Goal: Task Accomplishment & Management: Complete application form

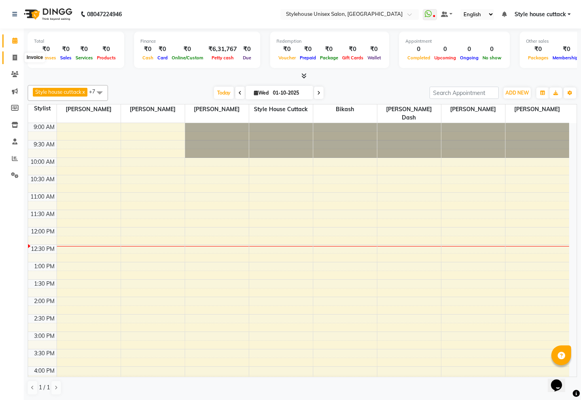
click at [14, 59] on icon at bounding box center [15, 58] width 4 height 6
select select "4222"
select select "service"
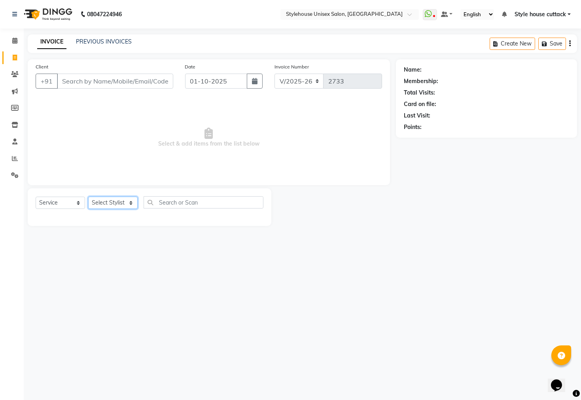
click at [106, 201] on select "Select Stylist Bharati [PERSON_NAME] [PERSON_NAME] [PERSON_NAME] LIPI [PERSON_N…" at bounding box center [112, 202] width 49 height 12
select select "21976"
click at [88, 197] on select "Select Stylist Bharati [PERSON_NAME] [PERSON_NAME] [PERSON_NAME] LIPI [PERSON_N…" at bounding box center [112, 202] width 49 height 12
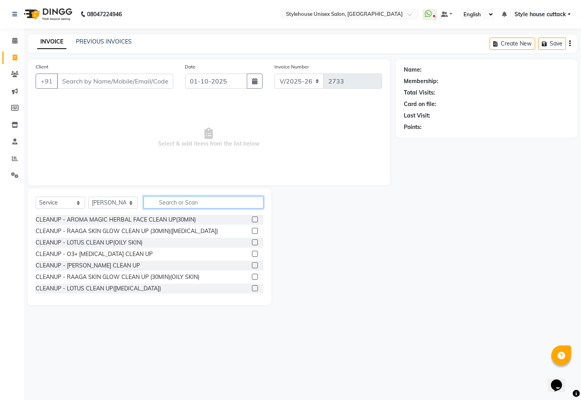
click at [168, 199] on input "text" at bounding box center [203, 202] width 120 height 12
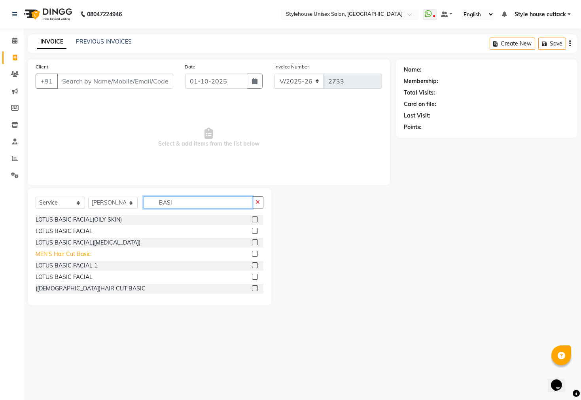
type input "BASI"
click at [74, 254] on div "MEN'S Hair Cut Basic" at bounding box center [63, 254] width 55 height 8
checkbox input "false"
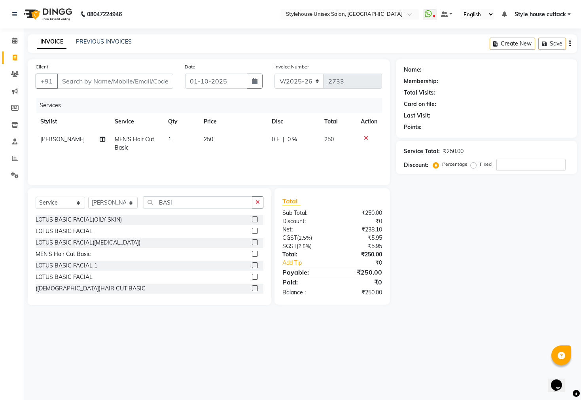
click at [188, 194] on div "Select Service Product Membership Package Voucher Prepaid Gift Card Select Styl…" at bounding box center [149, 246] width 243 height 117
click at [185, 199] on input "BASI" at bounding box center [197, 202] width 109 height 12
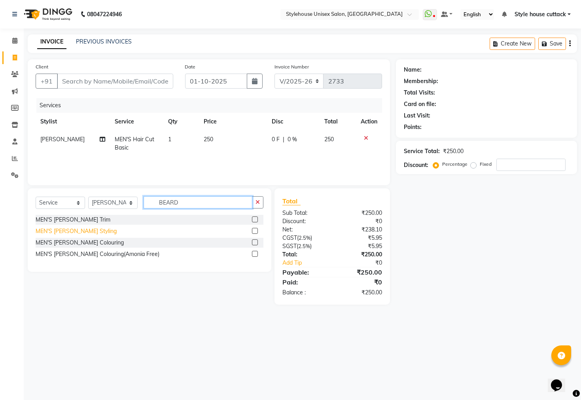
type input "BEARD"
click at [53, 232] on div "MEN'S [PERSON_NAME] Styling" at bounding box center [76, 231] width 81 height 8
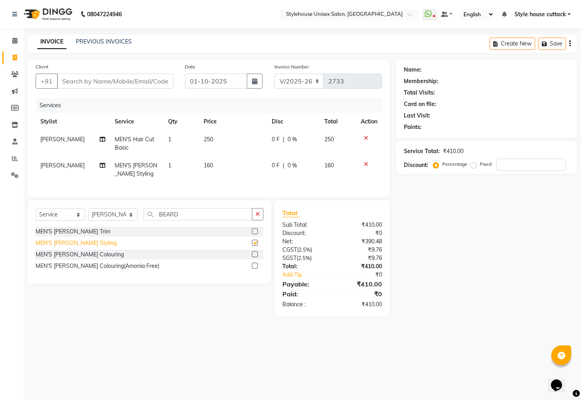
checkbox input "false"
click at [81, 82] on input "Client" at bounding box center [115, 81] width 116 height 15
type input "9"
type input "0"
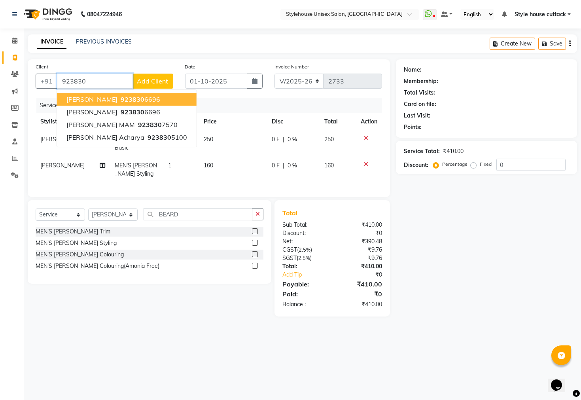
click at [124, 94] on button "[PERSON_NAME] 923830 6696" at bounding box center [127, 99] width 140 height 13
type input "9238306696"
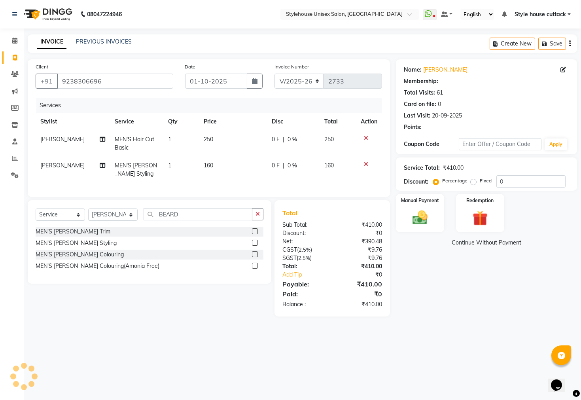
select select "1: Object"
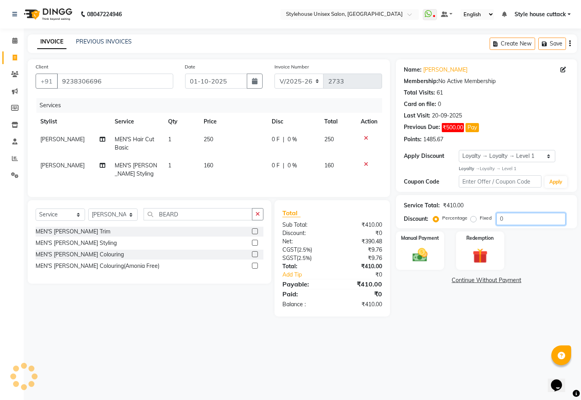
click at [514, 223] on input "0" at bounding box center [530, 219] width 69 height 12
type input "2"
type input "1"
click at [504, 217] on input "number" at bounding box center [530, 219] width 69 height 12
type input "10"
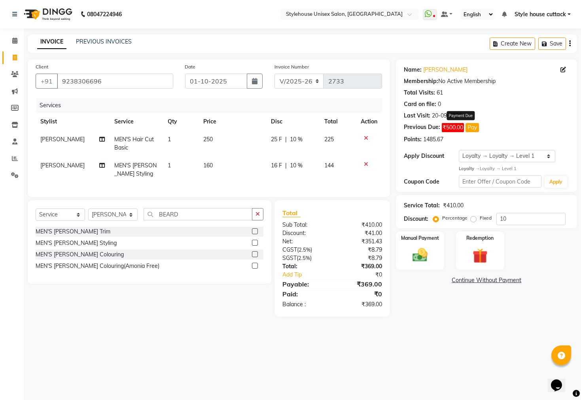
click at [468, 127] on button "Pay" at bounding box center [471, 127] width 13 height 9
select select "1"
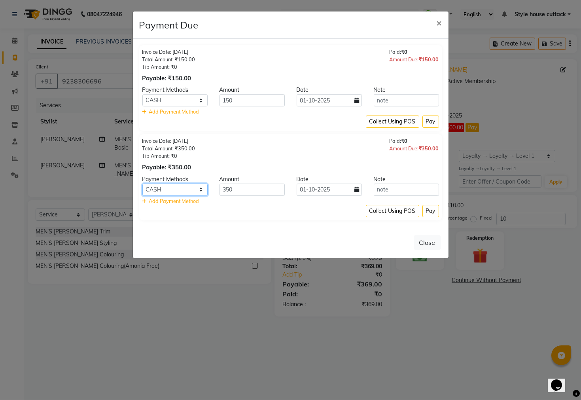
click at [196, 186] on select "ONLINE PhonePe CASH BharatPay GPay CARD" at bounding box center [174, 189] width 65 height 12
select select "7"
click at [142, 183] on select "ONLINE PhonePe CASH BharatPay GPay CARD" at bounding box center [174, 189] width 65 height 12
click at [427, 210] on button "Pay" at bounding box center [430, 211] width 17 height 12
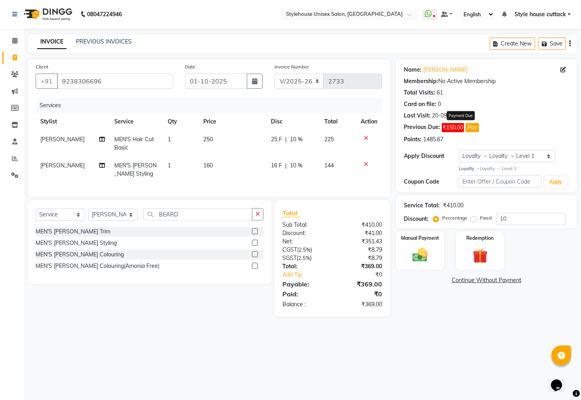
click at [473, 130] on button "Pay" at bounding box center [471, 127] width 13 height 9
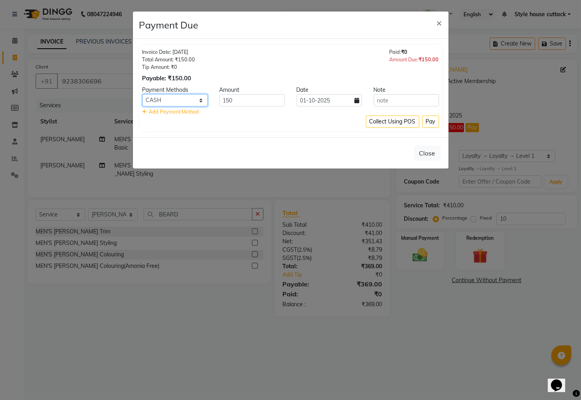
click at [202, 98] on select "ONLINE PhonePe CASH BharatPay GPay CARD" at bounding box center [174, 100] width 65 height 12
select select "7"
click at [142, 94] on select "ONLINE PhonePe CASH BharatPay GPay CARD" at bounding box center [174, 100] width 65 height 12
click at [431, 121] on button "Pay" at bounding box center [430, 121] width 17 height 12
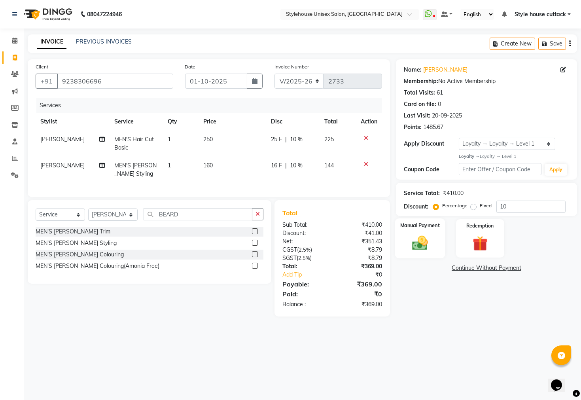
click at [406, 242] on div "Manual Payment" at bounding box center [420, 238] width 50 height 40
click at [489, 273] on span "PhonePe" at bounding box center [488, 268] width 23 height 9
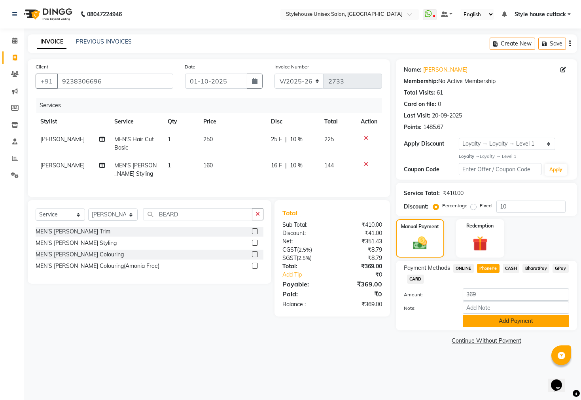
click at [482, 327] on button "Add Payment" at bounding box center [515, 321] width 106 height 12
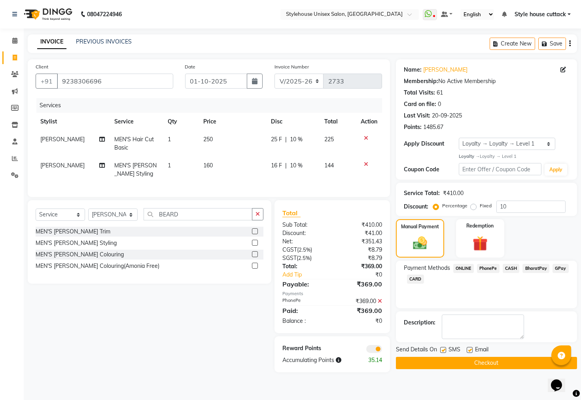
click at [484, 369] on button "Checkout" at bounding box center [486, 363] width 181 height 12
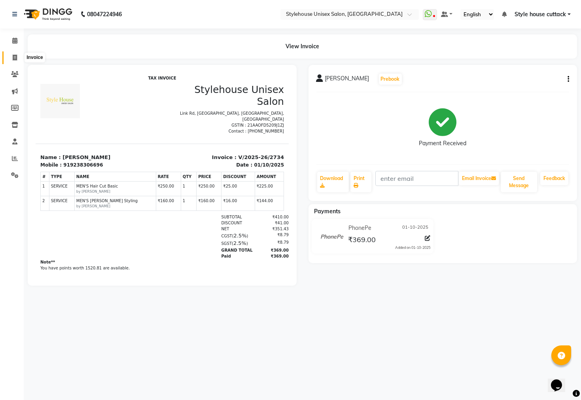
click at [13, 58] on icon at bounding box center [15, 58] width 4 height 6
select select "service"
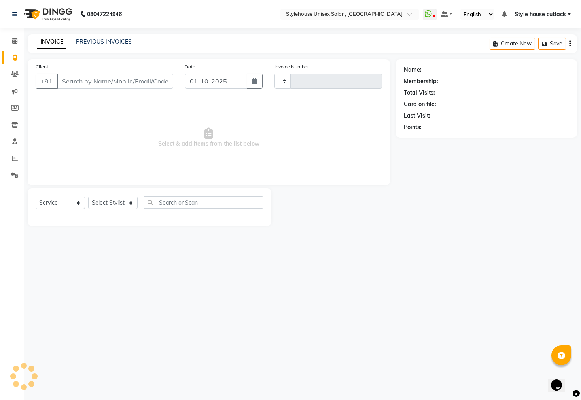
type input "2735"
select select "4222"
click at [14, 39] on icon at bounding box center [14, 41] width 5 height 6
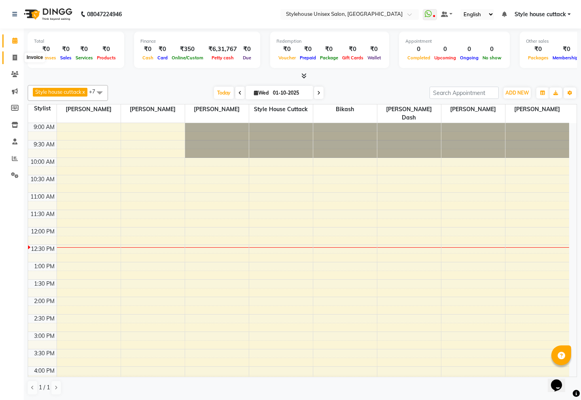
click at [13, 60] on span at bounding box center [15, 57] width 14 height 9
select select "service"
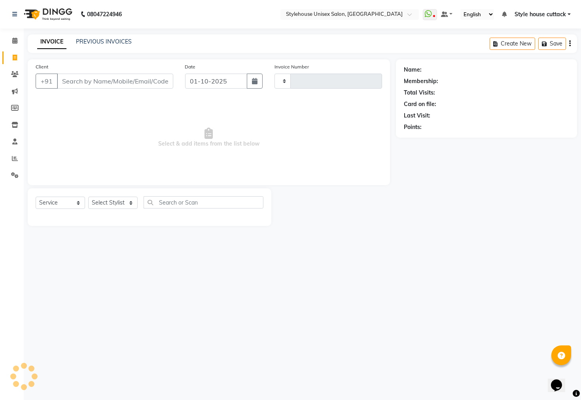
type input "2733"
select select "4222"
click at [119, 202] on select "Select Stylist Bharati [PERSON_NAME] [PERSON_NAME] [PERSON_NAME] LIPI [PERSON_N…" at bounding box center [112, 202] width 49 height 12
click at [85, 87] on input "Client" at bounding box center [115, 81] width 116 height 15
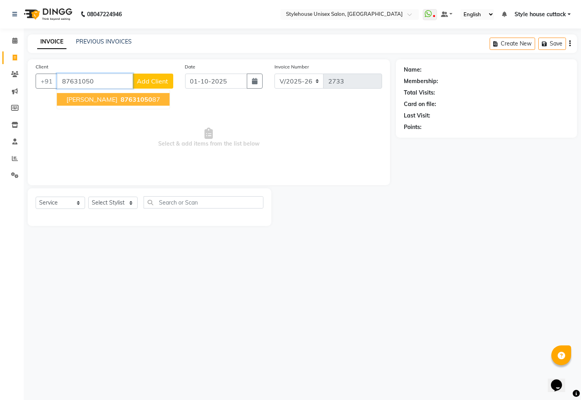
click at [79, 92] on ngb-typeahead-window "ROMIO MALLICK 87631050 87" at bounding box center [113, 99] width 113 height 20
click at [80, 97] on span "ROMIO MALLICK" at bounding box center [91, 99] width 51 height 8
type input "8763105087"
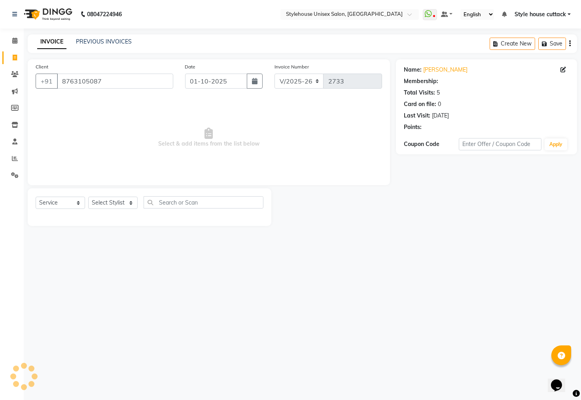
select select "1: Object"
click at [116, 203] on select "Select Stylist Bharati [PERSON_NAME] [PERSON_NAME] [PERSON_NAME] LIPI [PERSON_N…" at bounding box center [112, 202] width 49 height 12
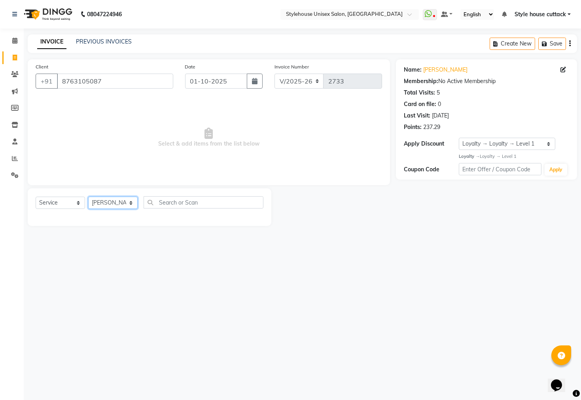
click at [88, 197] on select "Select Stylist Bharati [PERSON_NAME] [PERSON_NAME] [PERSON_NAME] LIPI [PERSON_N…" at bounding box center [112, 202] width 49 height 12
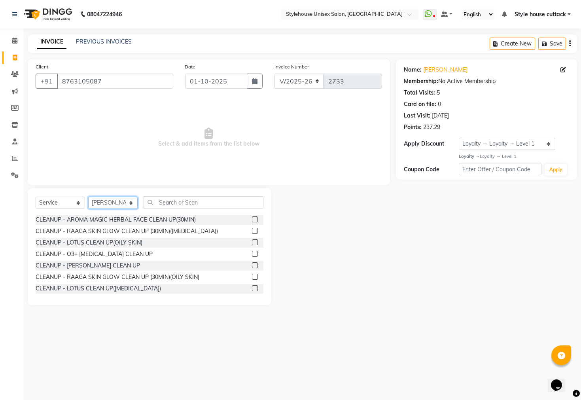
click at [123, 203] on select "Select Stylist Bharati [PERSON_NAME] [PERSON_NAME] [PERSON_NAME] LIPI [PERSON_N…" at bounding box center [112, 202] width 49 height 12
select select "89479"
click at [88, 197] on select "Select Stylist Bharati [PERSON_NAME] [PERSON_NAME] [PERSON_NAME] LIPI [PERSON_N…" at bounding box center [112, 202] width 49 height 12
click at [168, 201] on input "text" at bounding box center [203, 202] width 120 height 12
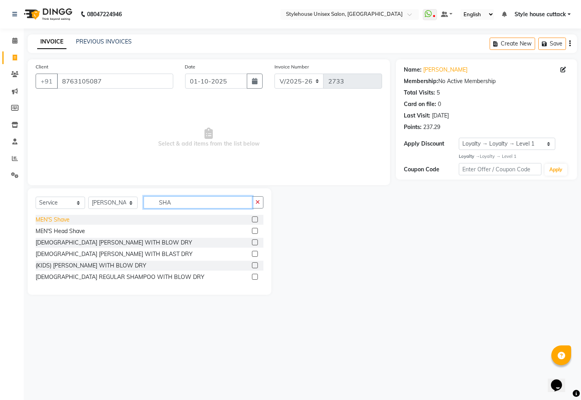
type input "SHA"
click at [53, 218] on div "MEN'S Shave" at bounding box center [53, 219] width 34 height 8
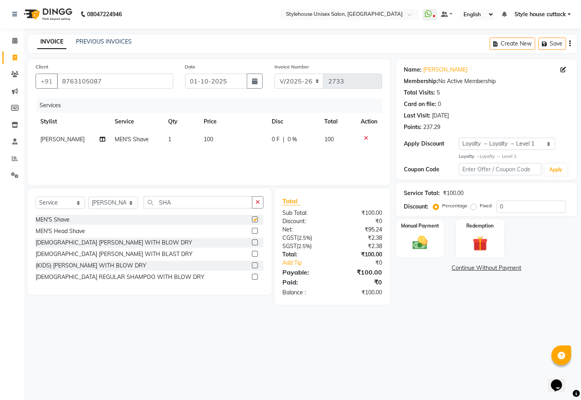
checkbox input "false"
click at [183, 204] on input "SHA" at bounding box center [197, 202] width 109 height 12
type input "S"
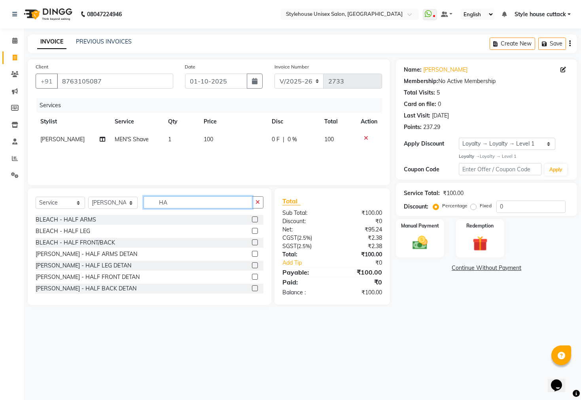
type input "H"
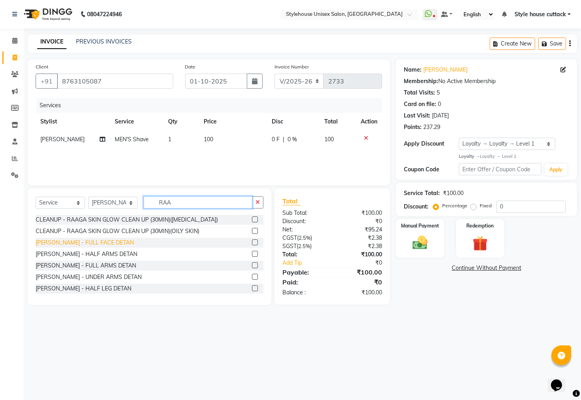
type input "RAA"
click at [70, 245] on div "[PERSON_NAME] - FULL FACE DETAN" at bounding box center [85, 242] width 98 height 8
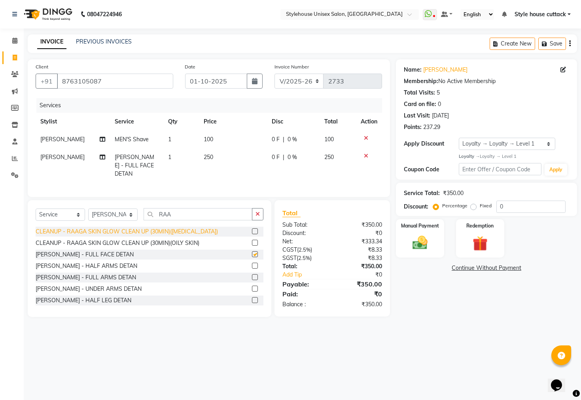
checkbox input "false"
click at [421, 250] on img at bounding box center [419, 243] width 25 height 18
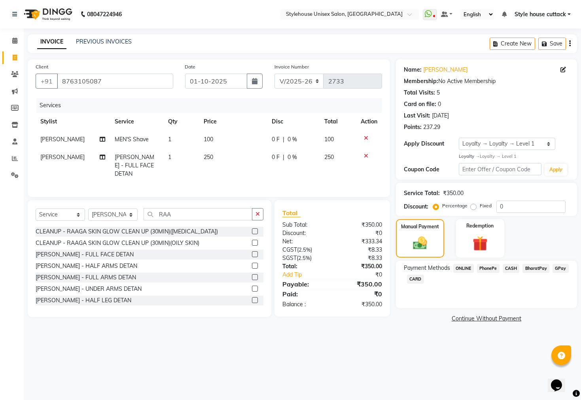
click at [487, 273] on span "PhonePe" at bounding box center [488, 268] width 23 height 9
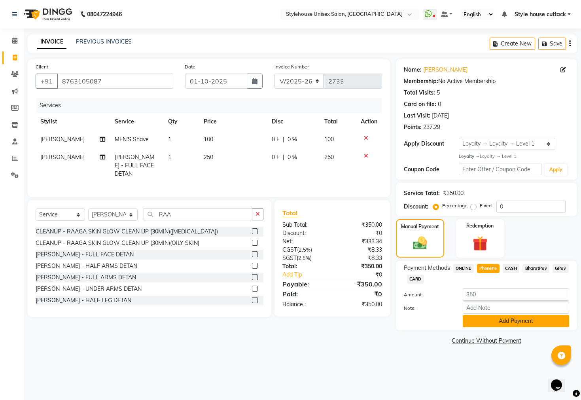
click at [516, 327] on button "Add Payment" at bounding box center [515, 321] width 106 height 12
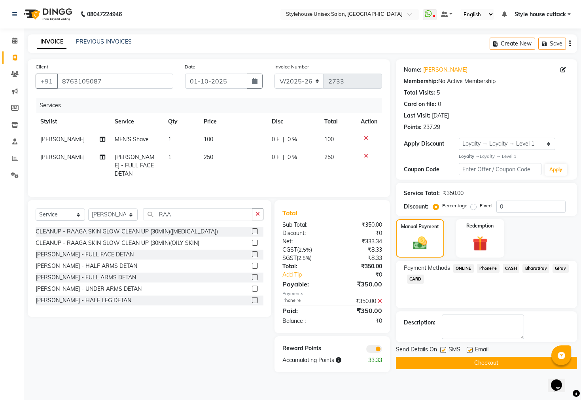
click at [496, 369] on button "Checkout" at bounding box center [486, 363] width 181 height 12
